Goal: Contribute content: Contribute content

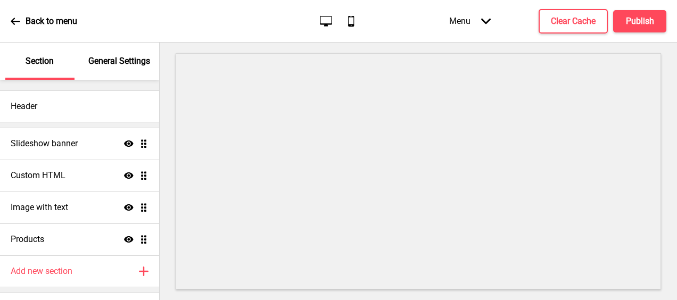
click at [12, 21] on icon at bounding box center [15, 21] width 9 height 7
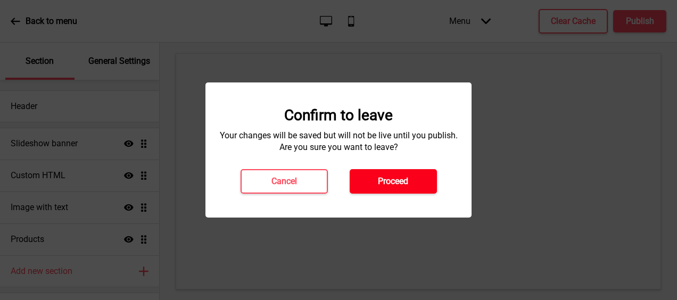
click at [379, 188] on button "Proceed" at bounding box center [393, 181] width 87 height 24
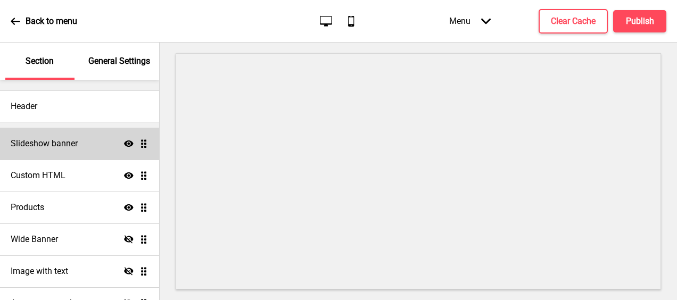
click at [85, 142] on div "Slideshow banner Show Drag" at bounding box center [79, 144] width 159 height 32
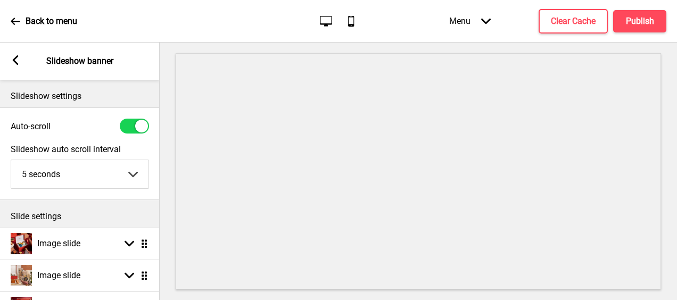
click at [15, 60] on rect at bounding box center [16, 60] width 10 height 10
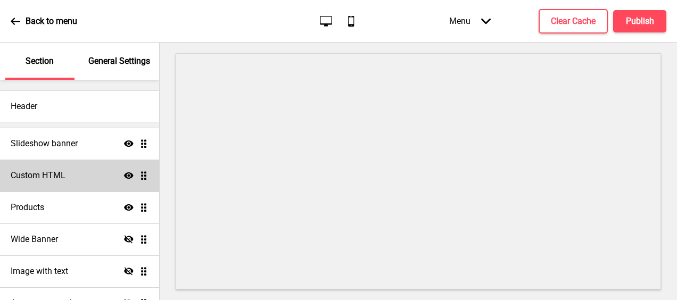
click at [62, 179] on h4 "Custom HTML" at bounding box center [38, 176] width 55 height 12
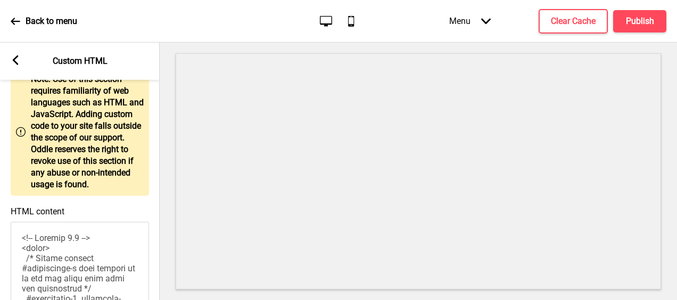
scroll to position [160, 0]
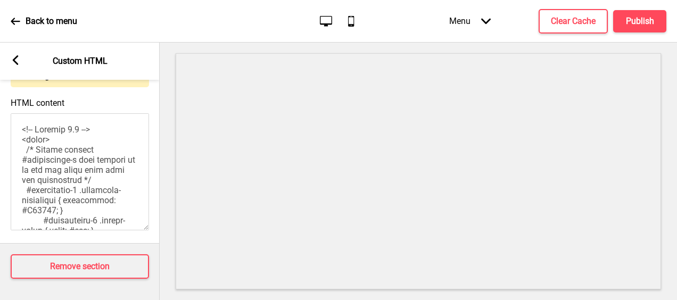
click at [70, 169] on textarea "HTML content" at bounding box center [80, 171] width 138 height 117
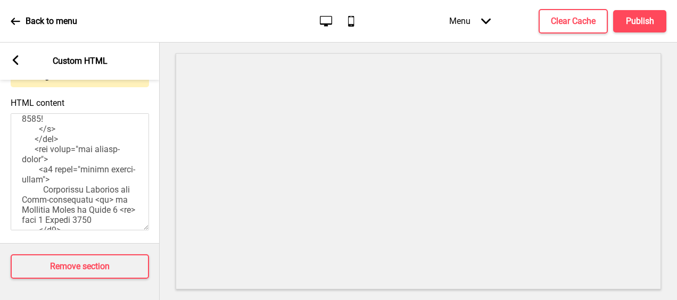
scroll to position [373, 0]
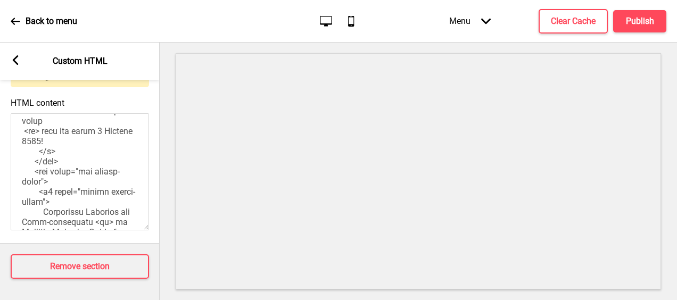
drag, startPoint x: 52, startPoint y: 167, endPoint x: 87, endPoint y: 176, distance: 35.8
click at [87, 176] on textarea "HTML content" at bounding box center [80, 171] width 138 height 117
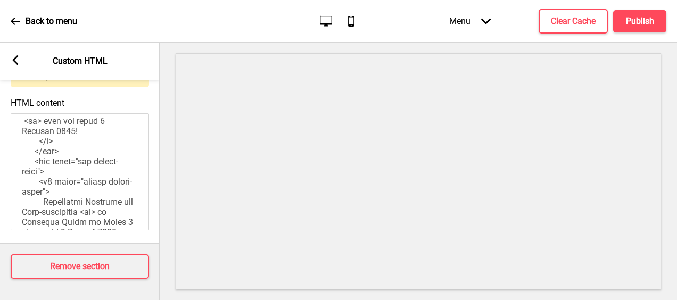
drag, startPoint x: 72, startPoint y: 190, endPoint x: 45, endPoint y: 180, distance: 29.0
click at [45, 180] on textarea "HTML content" at bounding box center [80, 171] width 138 height 117
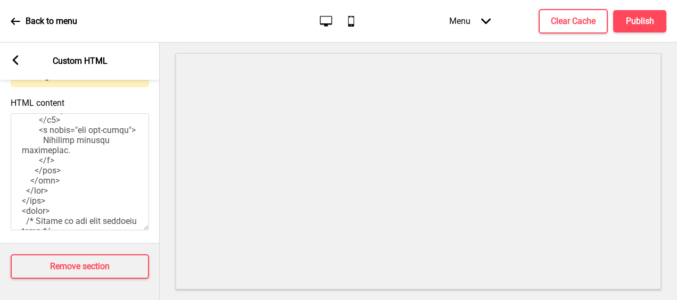
scroll to position [479, 0]
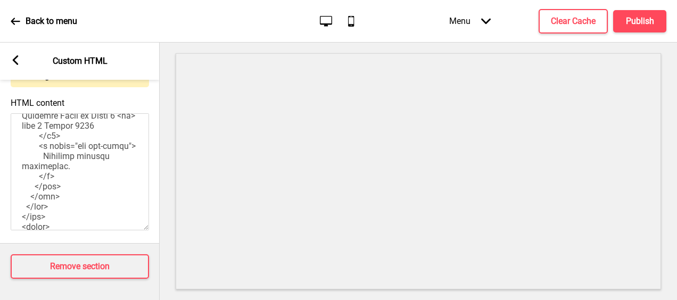
drag, startPoint x: 90, startPoint y: 185, endPoint x: 44, endPoint y: 179, distance: 46.2
click at [44, 179] on textarea "HTML content" at bounding box center [80, 171] width 138 height 117
drag, startPoint x: 89, startPoint y: 185, endPoint x: 45, endPoint y: 177, distance: 45.5
click at [45, 177] on textarea "HTML content" at bounding box center [80, 171] width 138 height 117
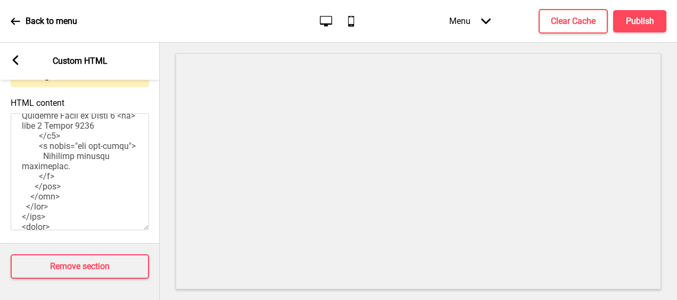
click at [67, 181] on textarea "HTML content" at bounding box center [80, 171] width 138 height 117
drag, startPoint x: 88, startPoint y: 187, endPoint x: 67, endPoint y: 185, distance: 21.4
click at [67, 185] on textarea "HTML content" at bounding box center [80, 171] width 138 height 117
click at [84, 186] on textarea "HTML content" at bounding box center [80, 171] width 138 height 117
drag, startPoint x: 92, startPoint y: 186, endPoint x: 42, endPoint y: 178, distance: 51.3
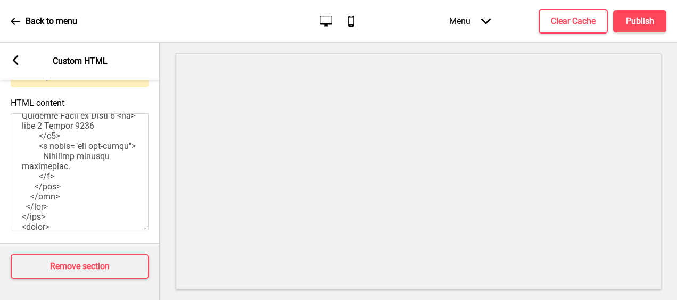
click at [42, 178] on textarea "HTML content" at bounding box center [80, 171] width 138 height 117
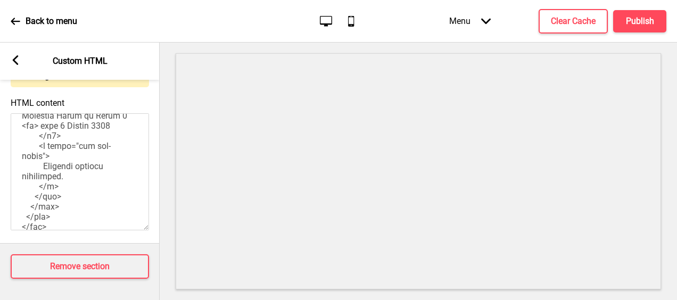
click at [108, 186] on textarea "HTML content" at bounding box center [80, 171] width 138 height 117
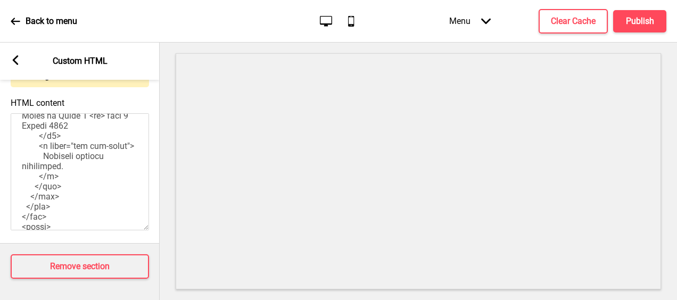
drag, startPoint x: 118, startPoint y: 206, endPoint x: 46, endPoint y: 209, distance: 71.4
click at [46, 209] on textarea "HTML content" at bounding box center [80, 171] width 138 height 117
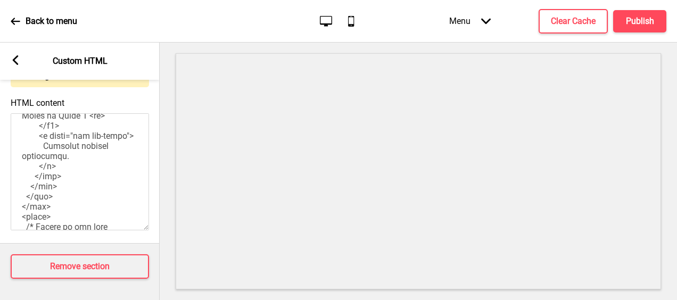
click at [125, 196] on textarea "HTML content" at bounding box center [80, 171] width 138 height 117
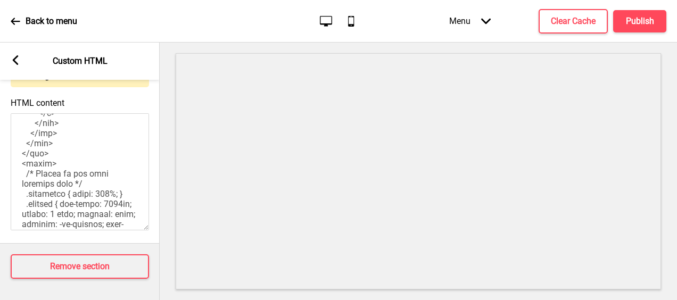
drag, startPoint x: 58, startPoint y: 200, endPoint x: 48, endPoint y: 192, distance: 13.2
click at [48, 192] on textarea "HTML content" at bounding box center [80, 171] width 138 height 117
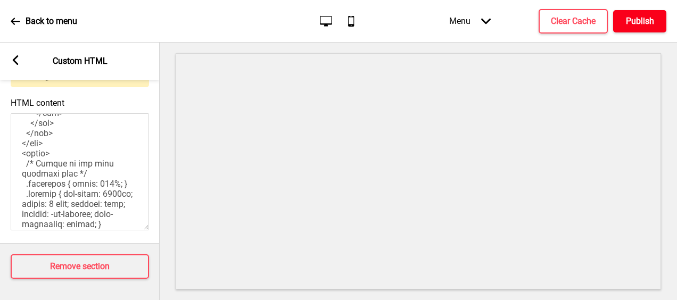
click at [636, 28] on button "Publish" at bounding box center [639, 21] width 53 height 22
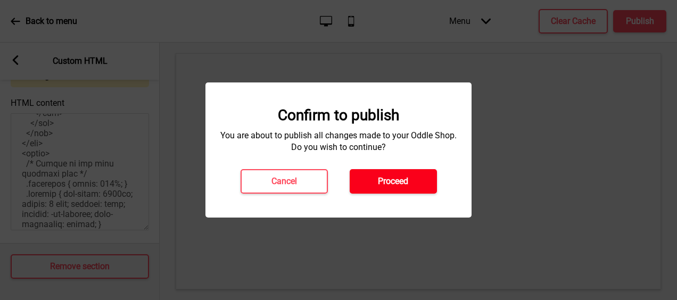
click at [378, 180] on h4 "Proceed" at bounding box center [393, 182] width 30 height 12
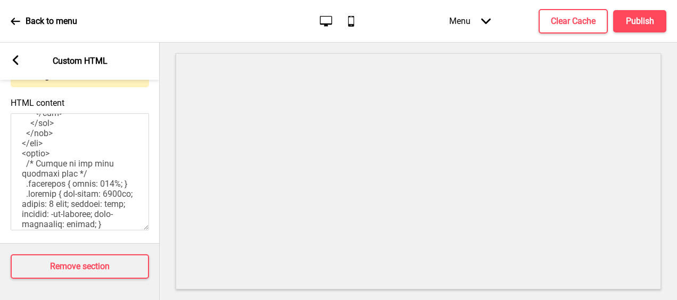
click at [110, 142] on textarea "HTML content" at bounding box center [80, 171] width 138 height 117
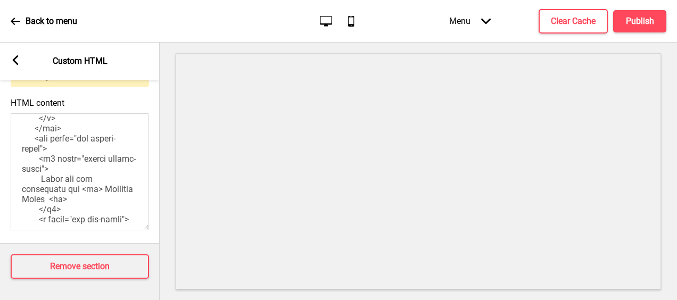
scroll to position [373, 0]
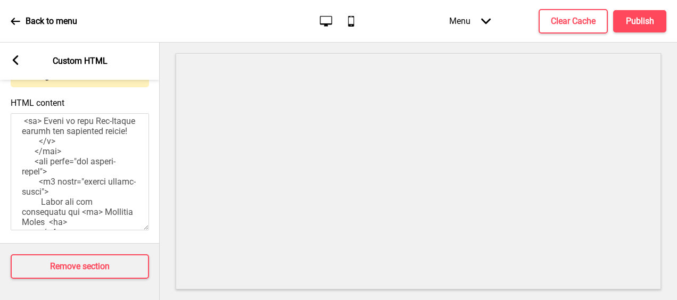
drag, startPoint x: 42, startPoint y: 143, endPoint x: 126, endPoint y: 170, distance: 89.1
click at [126, 170] on textarea "HTML content" at bounding box center [80, 171] width 138 height 117
click at [64, 169] on textarea "HTML content" at bounding box center [80, 171] width 138 height 117
drag, startPoint x: 40, startPoint y: 155, endPoint x: 67, endPoint y: 211, distance: 61.4
click at [67, 211] on textarea "HTML content" at bounding box center [80, 171] width 138 height 117
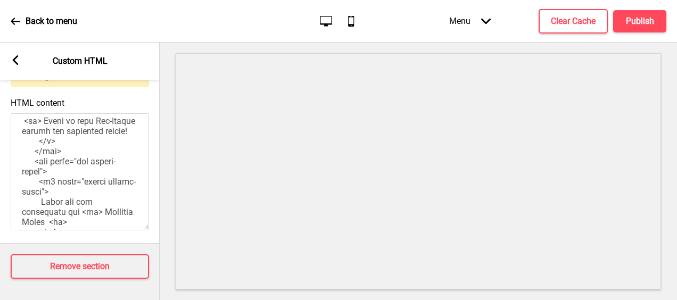
click at [67, 211] on textarea "HTML content" at bounding box center [80, 171] width 138 height 117
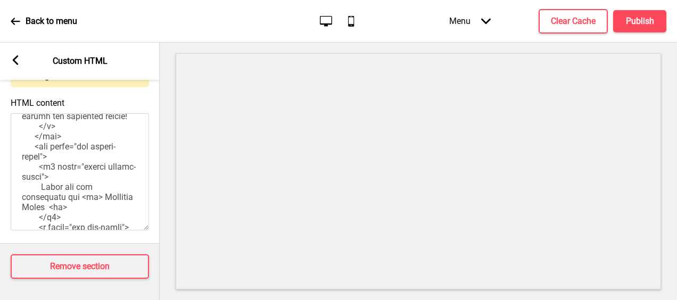
scroll to position [426, 0]
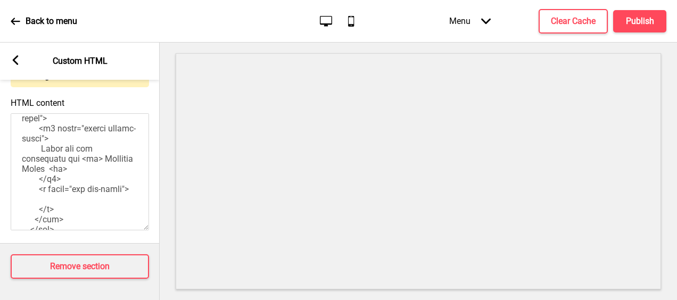
drag, startPoint x: 40, startPoint y: 155, endPoint x: 68, endPoint y: 170, distance: 31.4
click at [68, 170] on textarea "HTML content" at bounding box center [80, 171] width 138 height 117
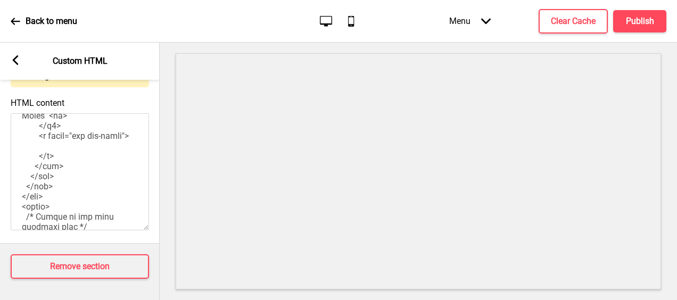
scroll to position [532, 0]
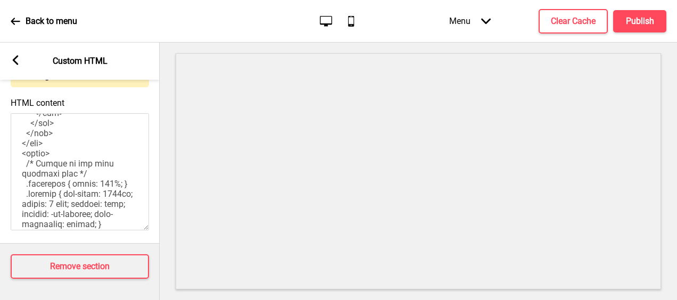
click at [65, 189] on textarea "HTML content" at bounding box center [80, 171] width 138 height 117
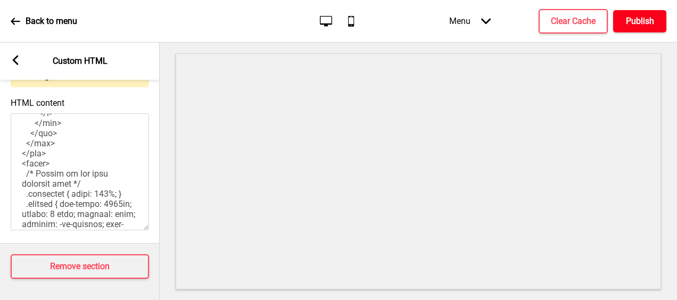
type textarea "<!-- Version 1.1 --> <style> /* Please replace #annoucement-x with another id i…"
click at [655, 29] on button "Publish" at bounding box center [639, 21] width 53 height 22
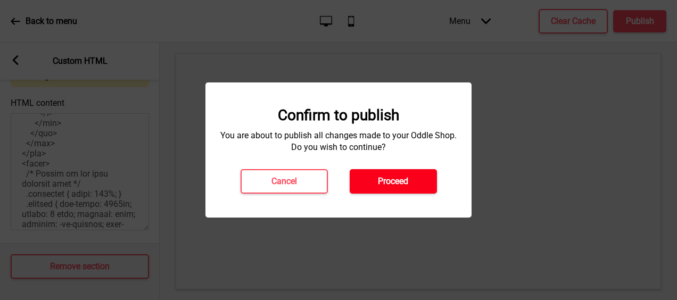
click at [392, 183] on h4 "Proceed" at bounding box center [393, 182] width 30 height 12
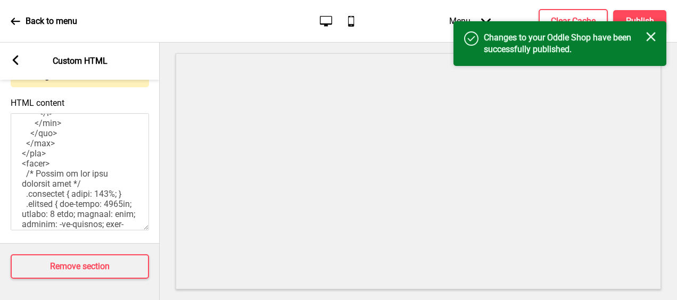
click at [648, 38] on icon "Close" at bounding box center [651, 37] width 10 height 10
